Goal: Communication & Community: Connect with others

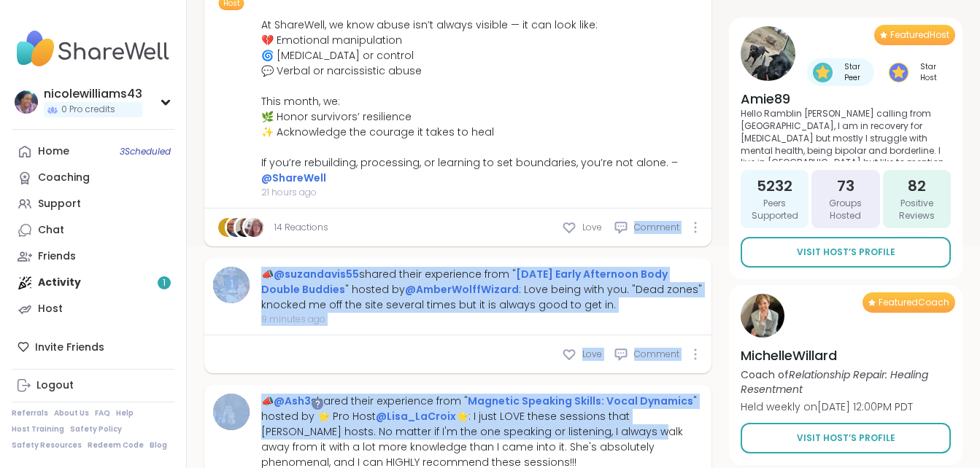
scroll to position [258, 0]
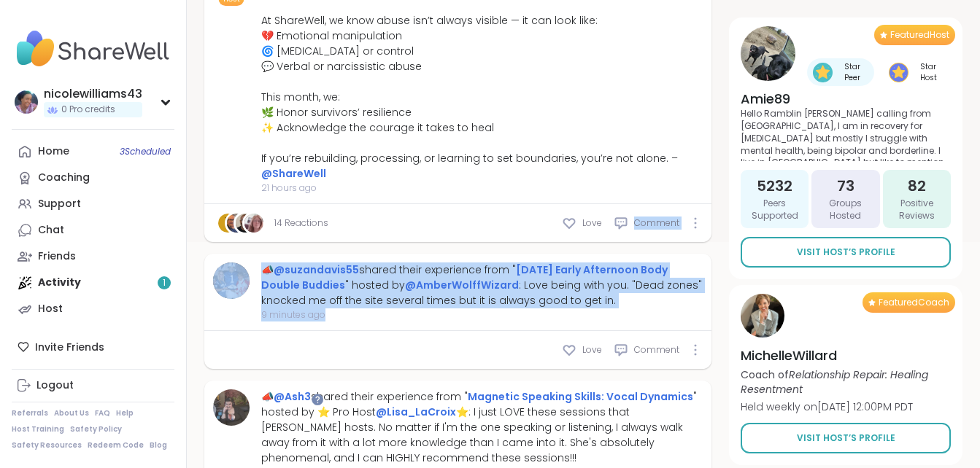
drag, startPoint x: 603, startPoint y: 332, endPoint x: 293, endPoint y: 336, distance: 310.1
click at [53, 155] on div "Home 3 Scheduled" at bounding box center [53, 151] width 31 height 15
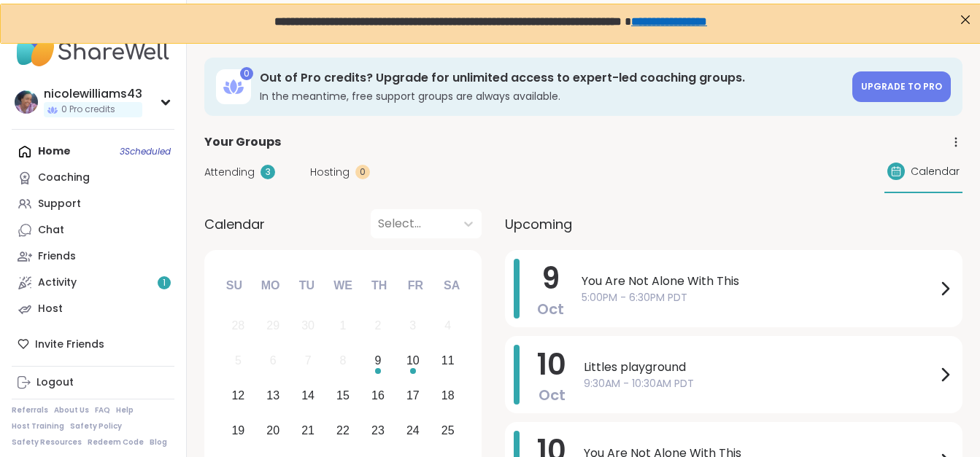
click at [53, 155] on div "Home 3 Scheduled Coaching Support Chat Friends Activity 1 Host" at bounding box center [93, 231] width 163 height 184
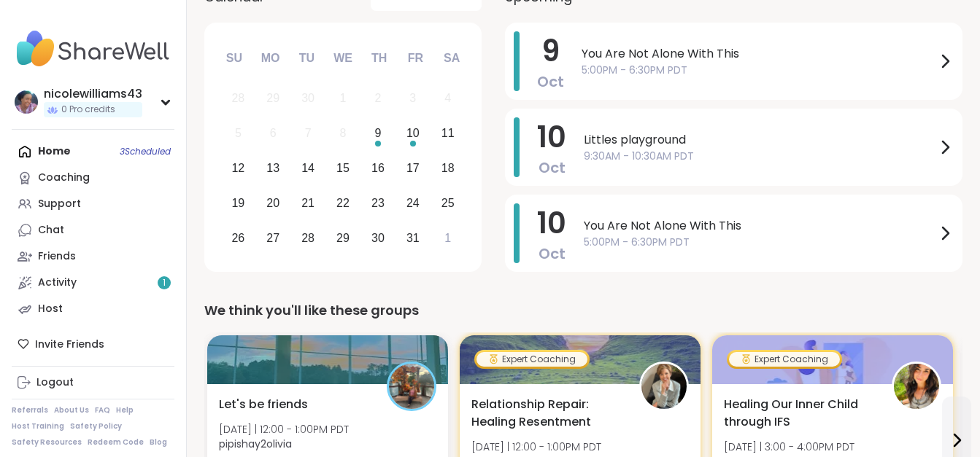
scroll to position [253, 0]
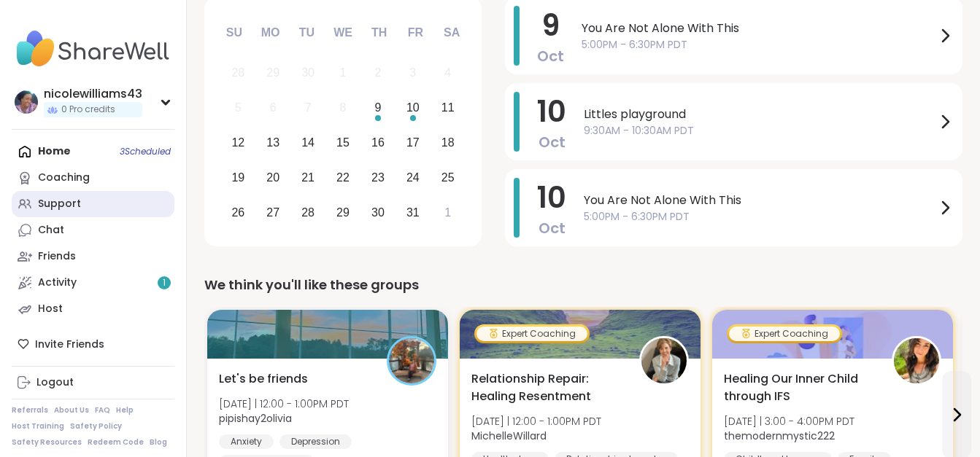
click at [82, 199] on link "Support" at bounding box center [93, 204] width 163 height 26
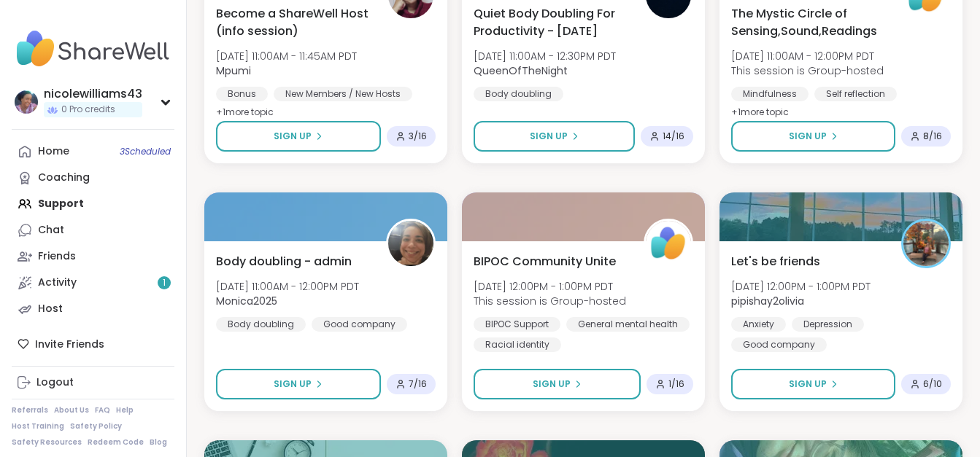
scroll to position [857, 0]
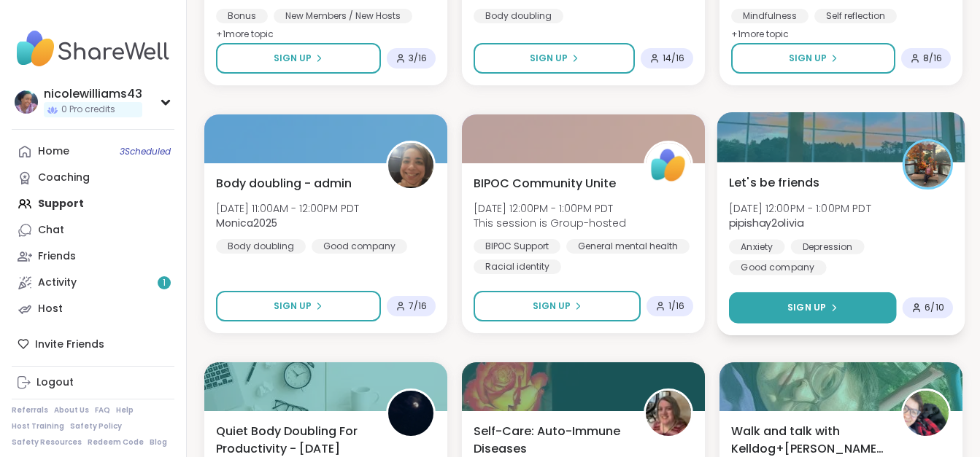
click at [788, 317] on button "Sign Up" at bounding box center [813, 308] width 168 height 31
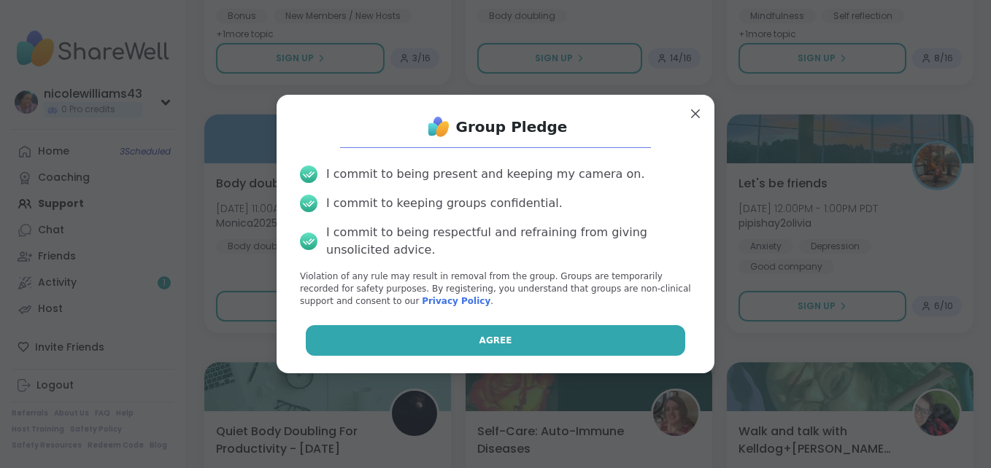
click at [450, 334] on button "Agree" at bounding box center [496, 340] width 380 height 31
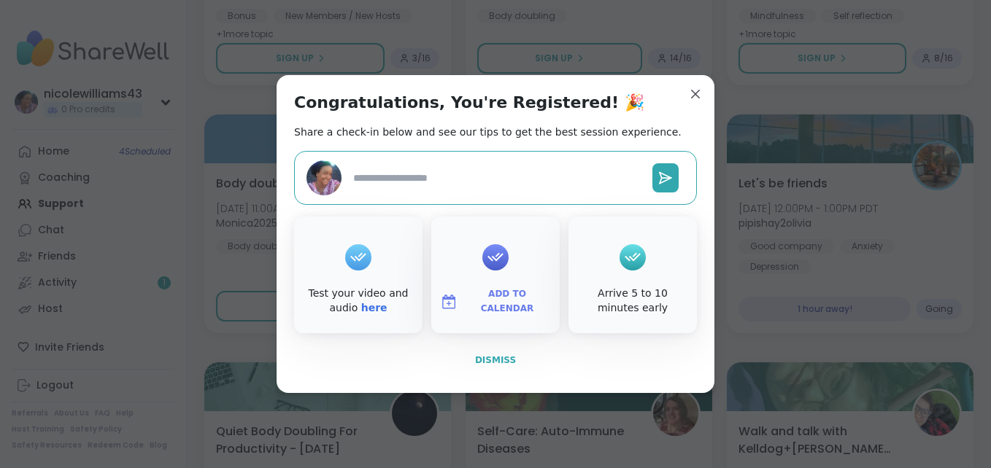
click at [470, 357] on button "Dismiss" at bounding box center [495, 360] width 403 height 31
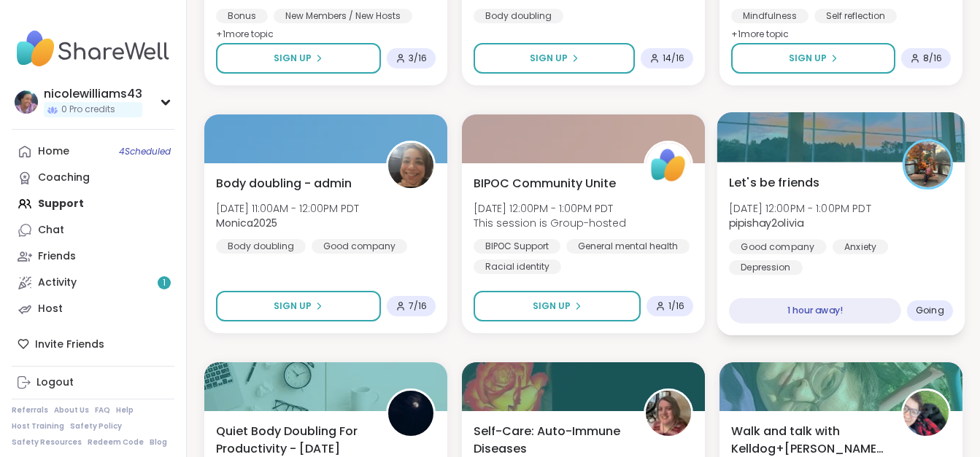
click at [788, 186] on span "Let's be friends" at bounding box center [774, 183] width 90 height 18
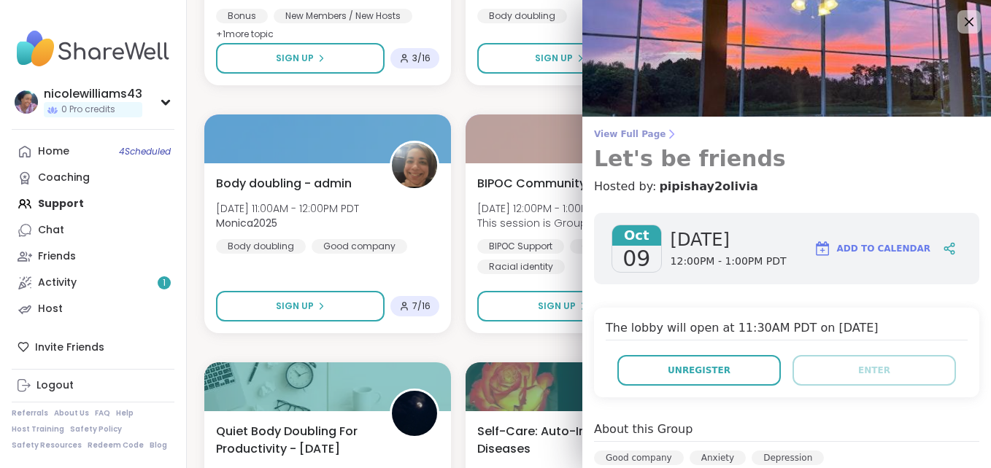
click at [902, 155] on h3 "Let's be friends" at bounding box center [786, 159] width 385 height 26
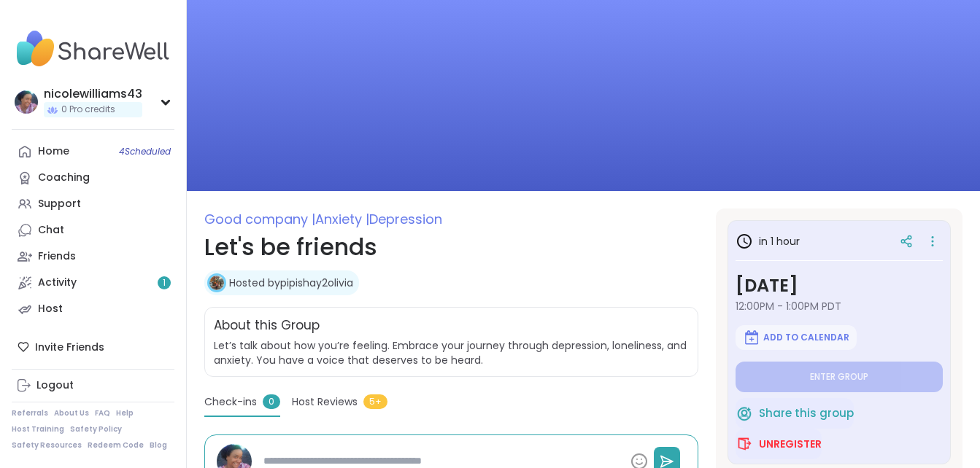
type textarea "*"
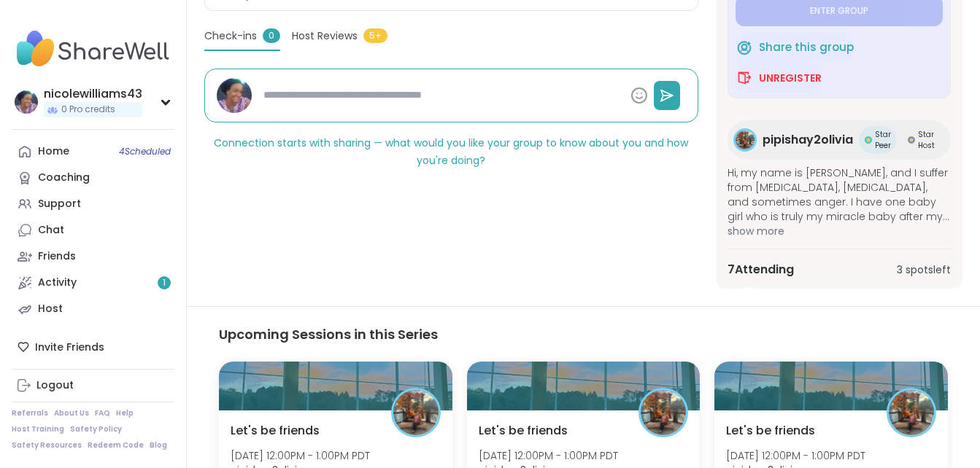
scroll to position [321, 0]
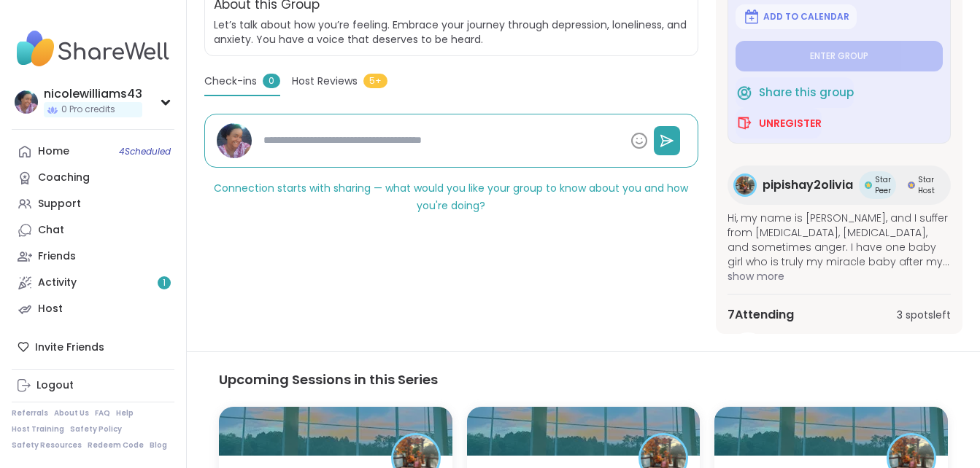
drag, startPoint x: 950, startPoint y: 184, endPoint x: 608, endPoint y: 309, distance: 364.4
click at [608, 309] on div "Good company | Anxiety | Depression Let's be friends Hosted by pipishay2olivia …" at bounding box center [451, 111] width 494 height 446
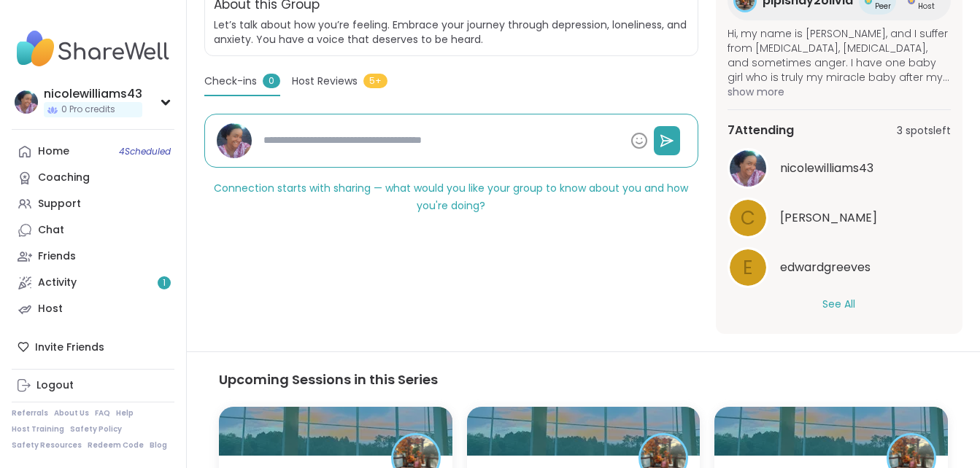
scroll to position [186, 0]
click at [824, 302] on button "See All" at bounding box center [838, 302] width 33 height 15
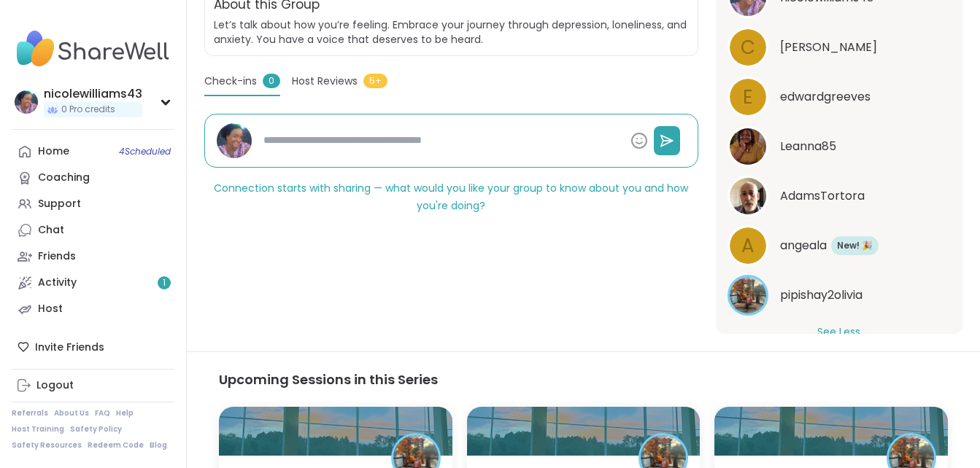
scroll to position [361, 0]
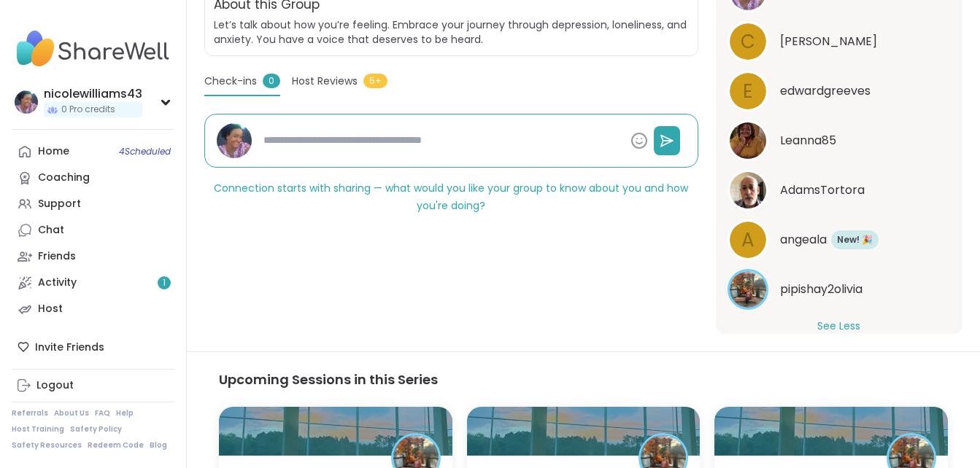
click at [823, 306] on div "pipishay2olivia" at bounding box center [838, 289] width 223 height 41
type textarea "*"
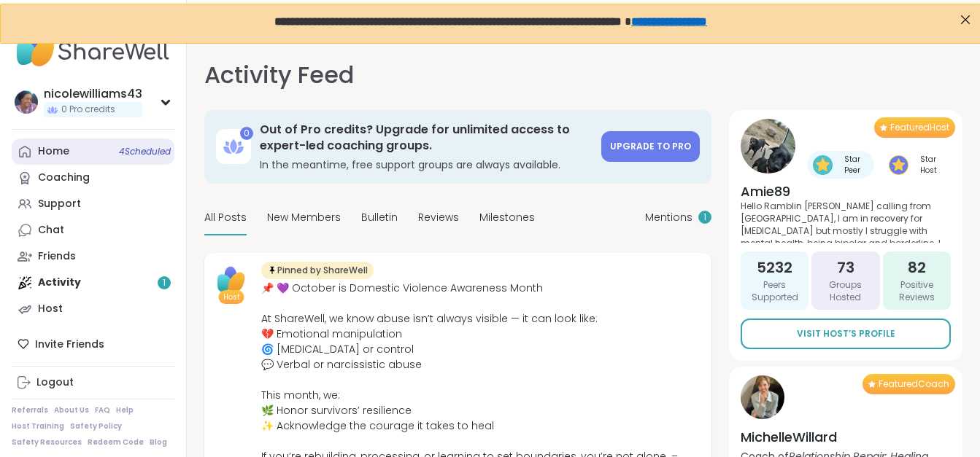
click at [58, 160] on link "Home 4 Scheduled" at bounding box center [93, 152] width 163 height 26
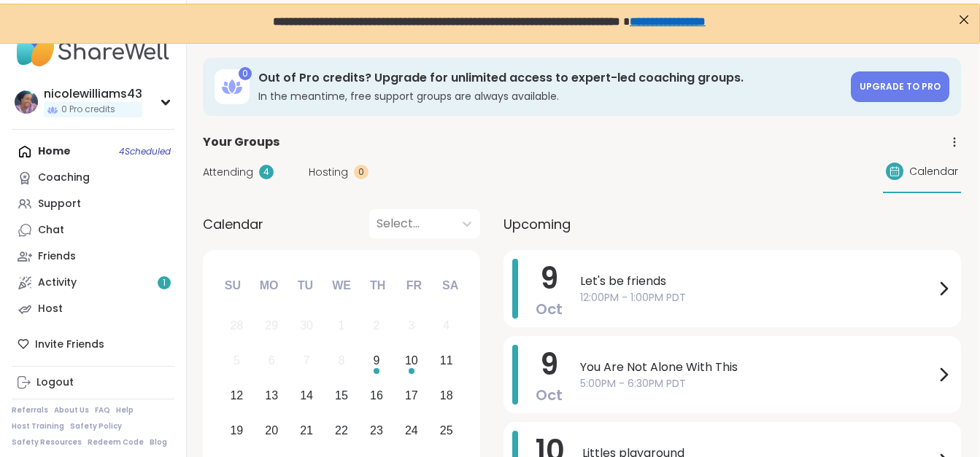
click at [53, 152] on div "Home 4 Scheduled Coaching Support Chat Friends Activity 1 Host" at bounding box center [93, 231] width 163 height 184
click at [49, 158] on div "Home 4 Scheduled Coaching Support Chat Friends Activity 1 Host" at bounding box center [93, 231] width 163 height 184
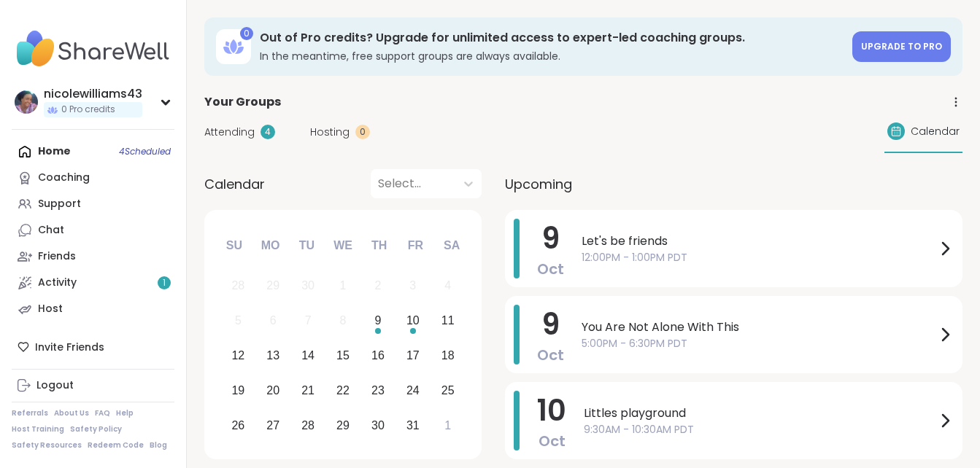
drag, startPoint x: 961, startPoint y: 15, endPoint x: 60, endPoint y: 154, distance: 911.6
click at [60, 154] on div "Home 4 Scheduled Coaching Support Chat Friends Activity 1 Host" at bounding box center [93, 231] width 163 height 184
click at [42, 152] on div "Home 4 Scheduled Coaching Support Chat Friends Activity 1 Host" at bounding box center [93, 231] width 163 height 184
click at [61, 290] on div "Activity 1" at bounding box center [57, 283] width 39 height 15
